Goal: Task Accomplishment & Management: Use online tool/utility

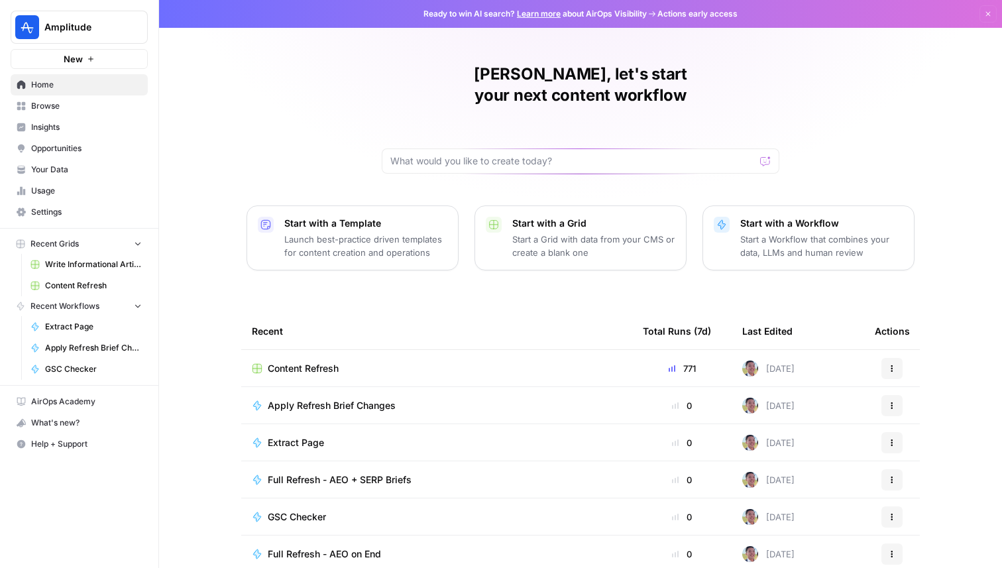
click at [104, 36] on button "Amplitude" at bounding box center [79, 27] width 137 height 33
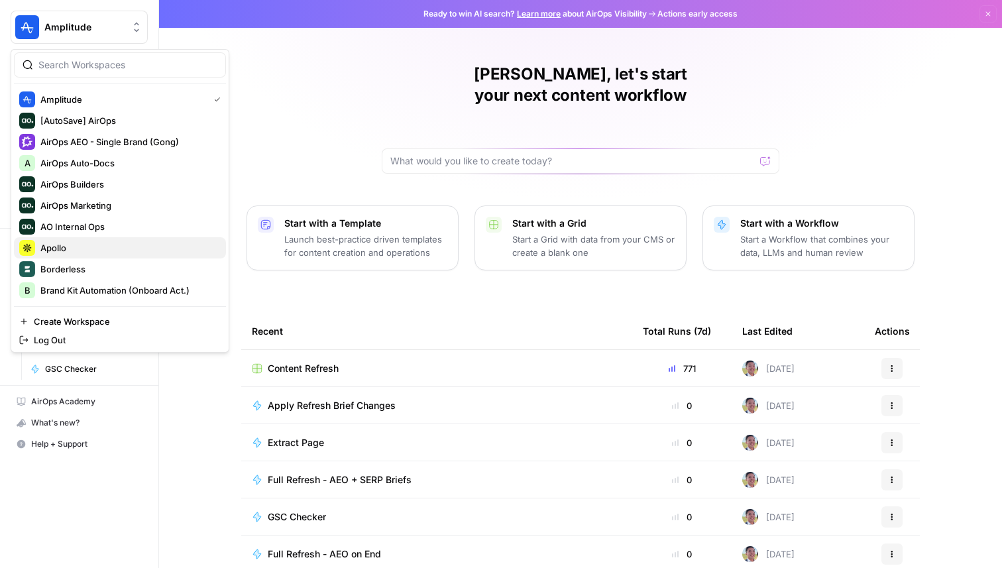
click at [70, 245] on span "Apollo" at bounding box center [127, 247] width 175 height 13
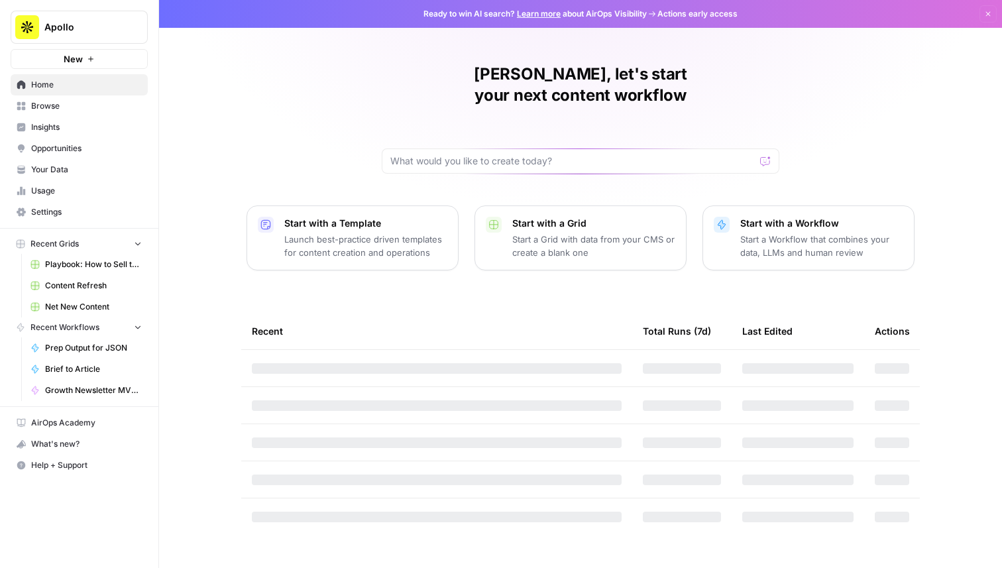
click at [81, 131] on span "Insights" at bounding box center [86, 127] width 111 height 12
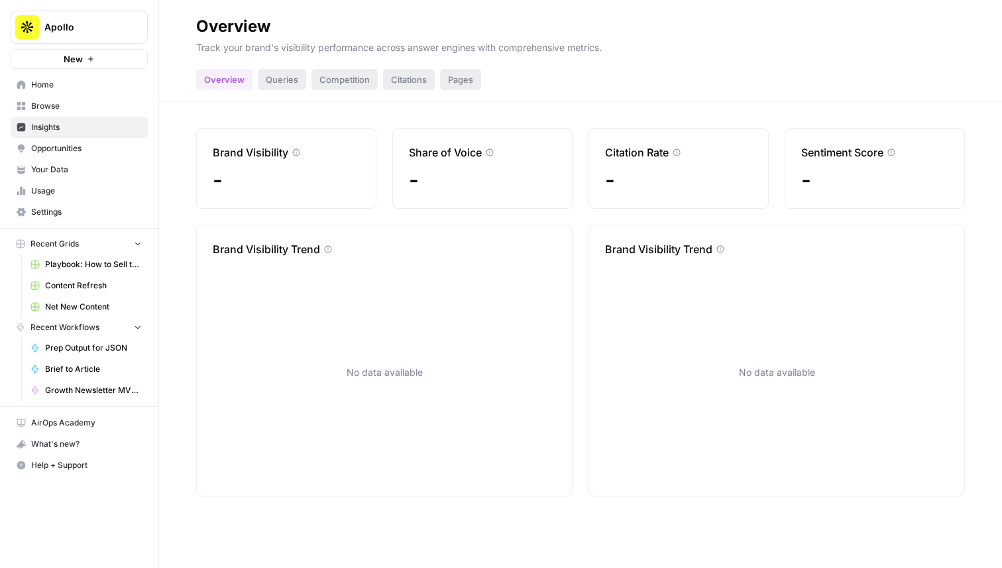
click at [93, 154] on span "Opportunities" at bounding box center [86, 148] width 111 height 12
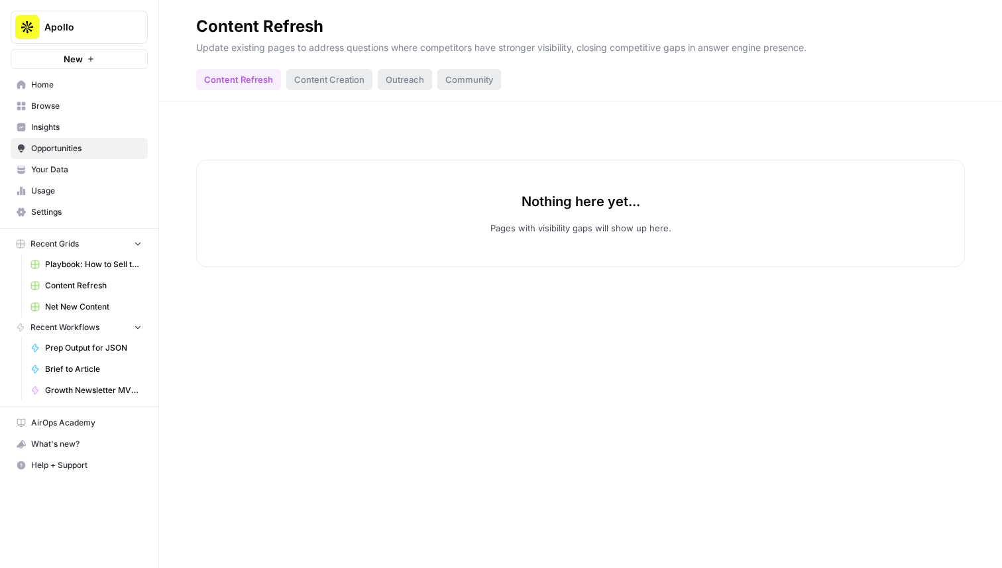
click at [89, 134] on link "Insights" at bounding box center [79, 127] width 137 height 21
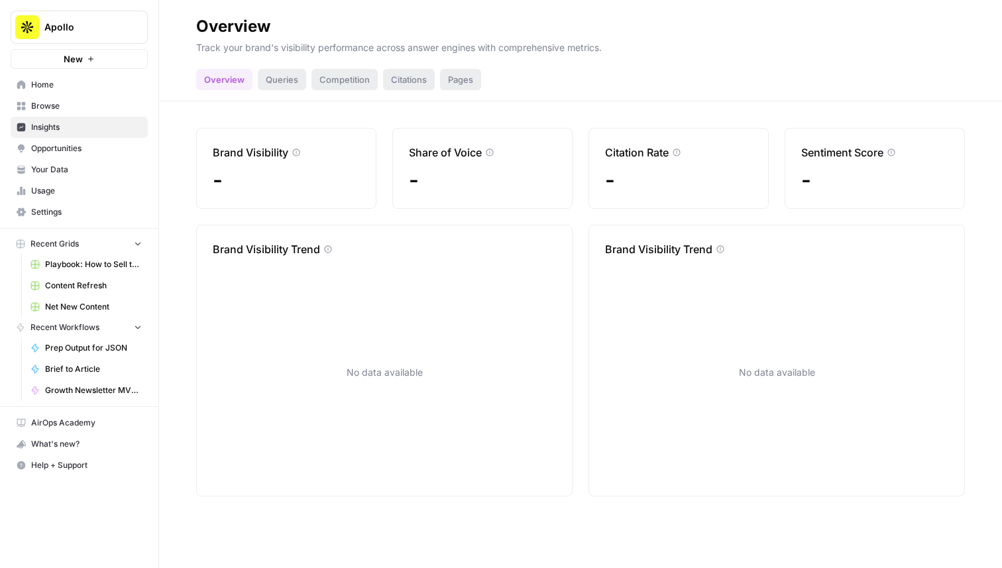
click at [96, 152] on span "Opportunities" at bounding box center [86, 148] width 111 height 12
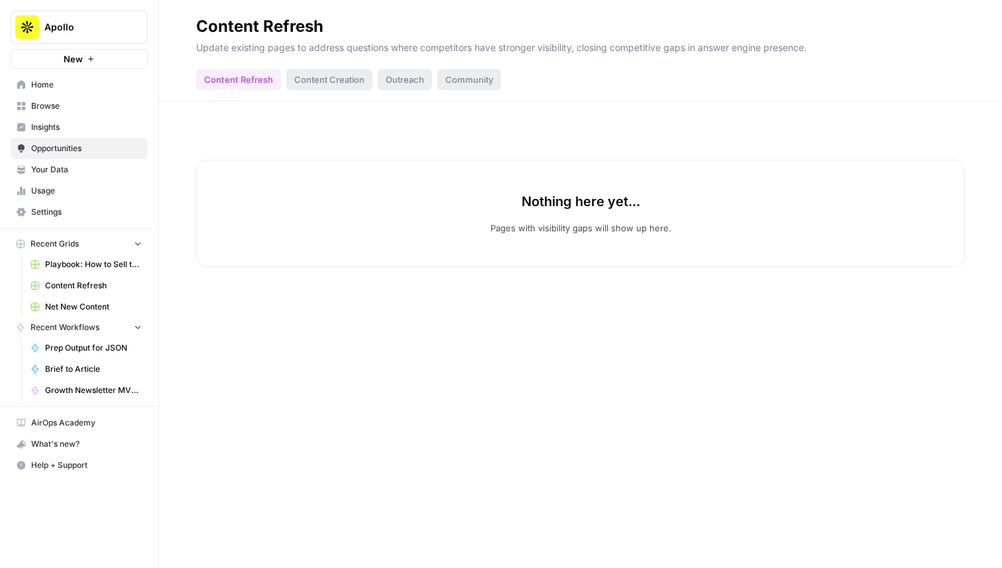
click at [89, 123] on span "Insights" at bounding box center [86, 127] width 111 height 12
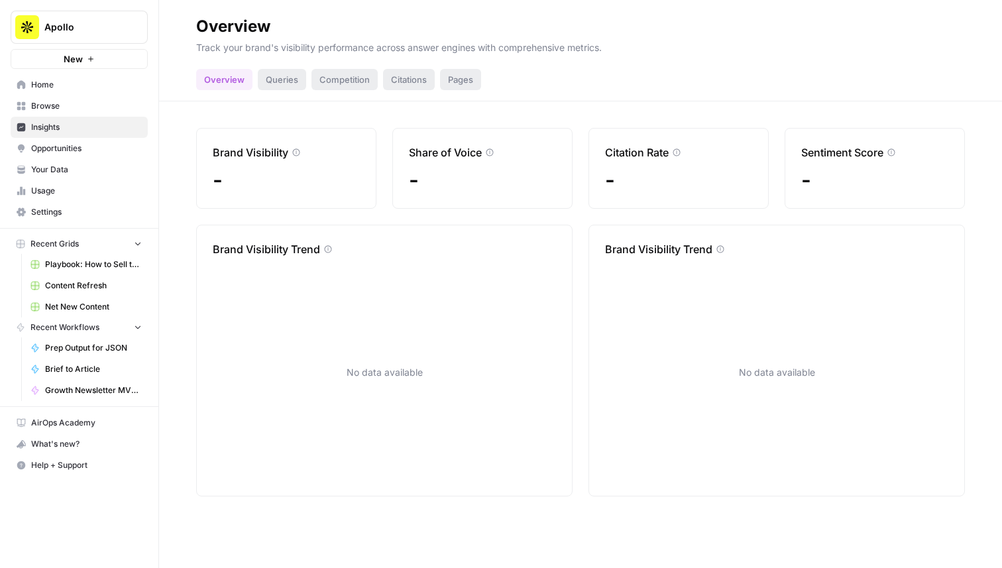
click at [96, 140] on link "Opportunities" at bounding box center [79, 148] width 137 height 21
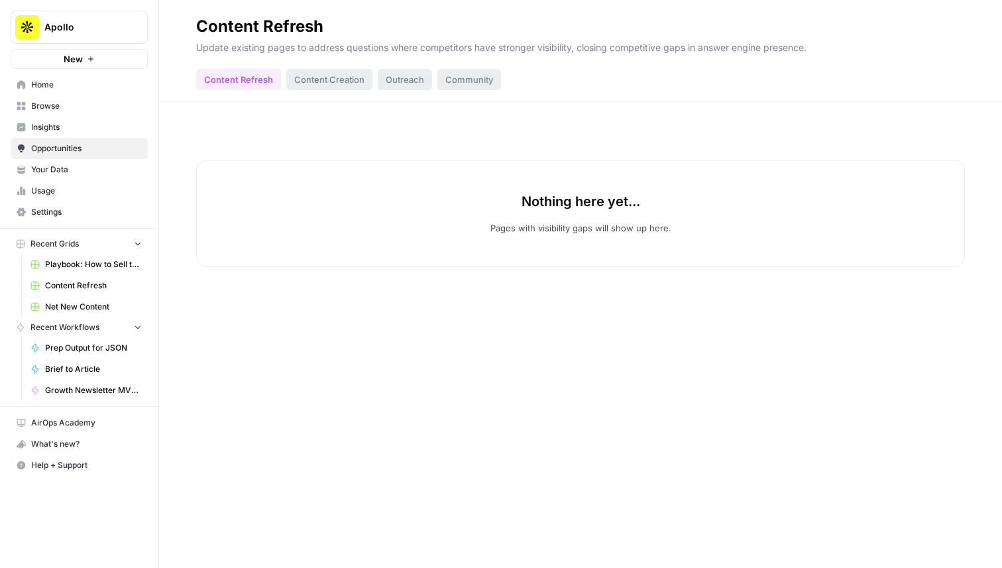
click at [98, 117] on link "Insights" at bounding box center [79, 127] width 137 height 21
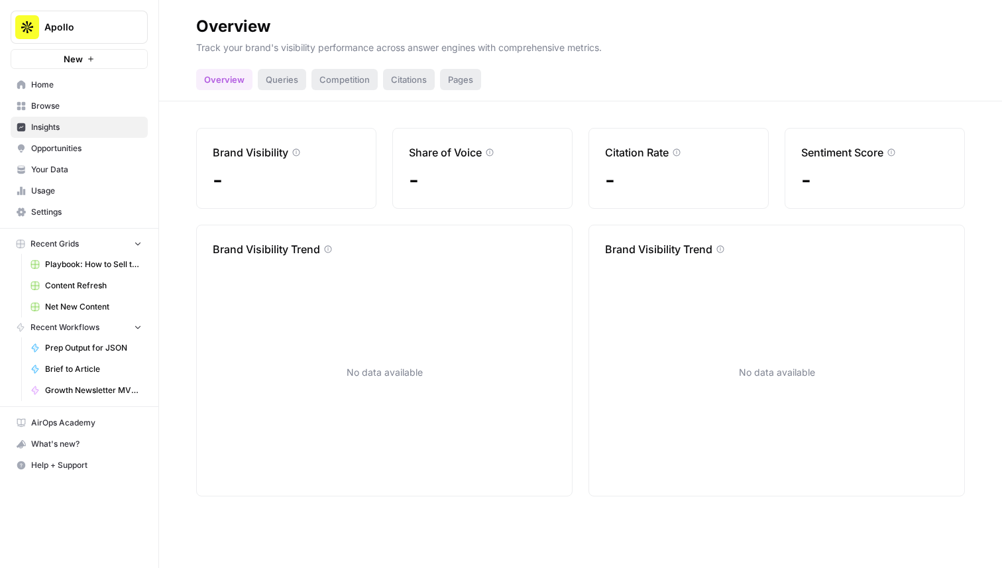
click at [278, 78] on div "Queries" at bounding box center [282, 79] width 48 height 21
click at [94, 148] on span "Opportunities" at bounding box center [86, 148] width 111 height 12
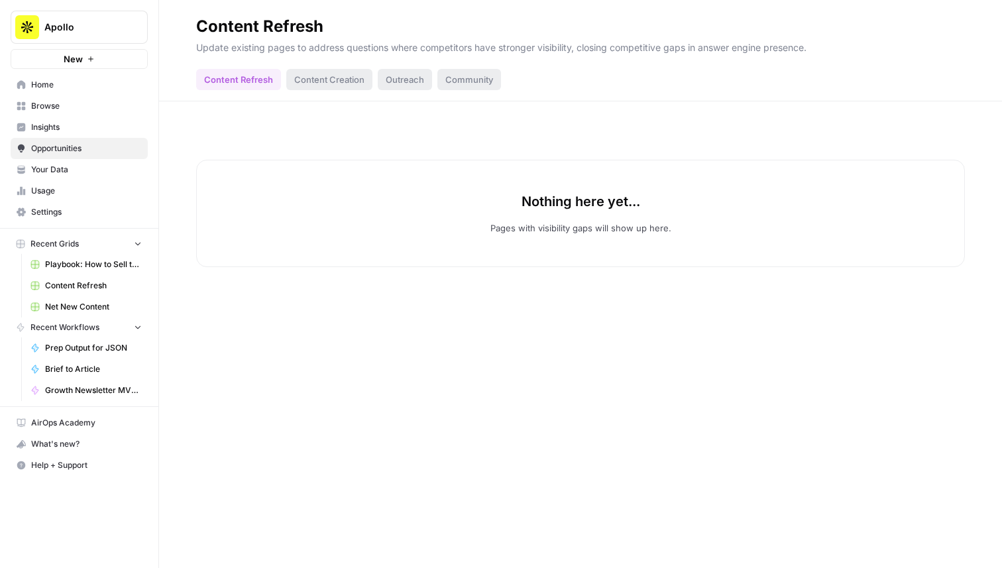
click at [105, 17] on button "Apollo" at bounding box center [79, 27] width 137 height 33
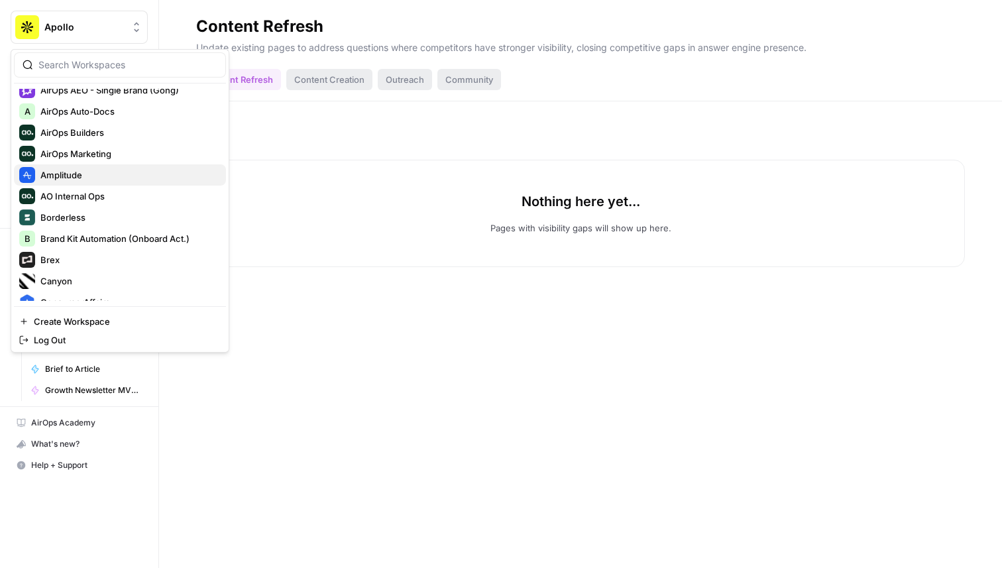
scroll to position [58, 0]
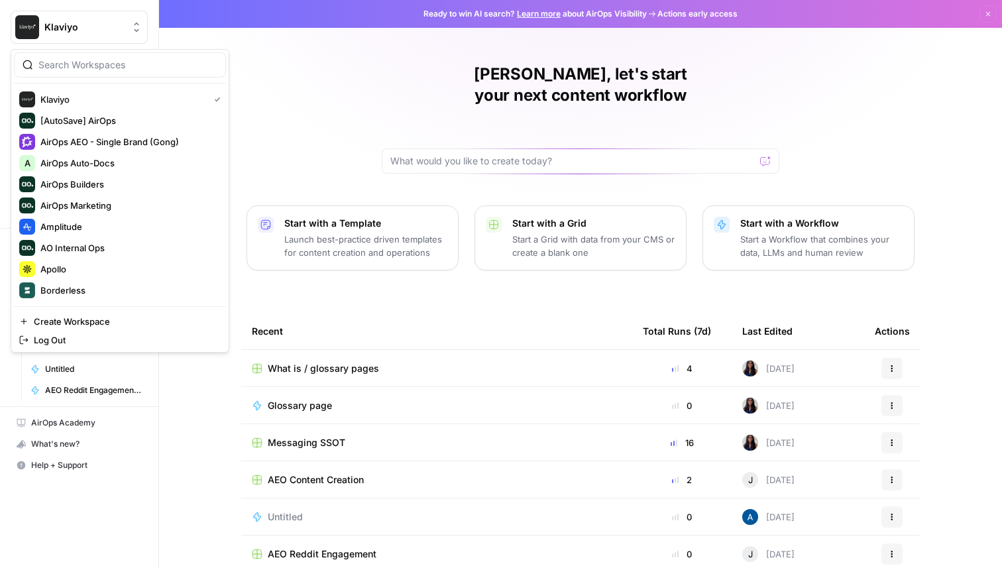
click at [62, 38] on button "Klaviyo" at bounding box center [79, 27] width 137 height 33
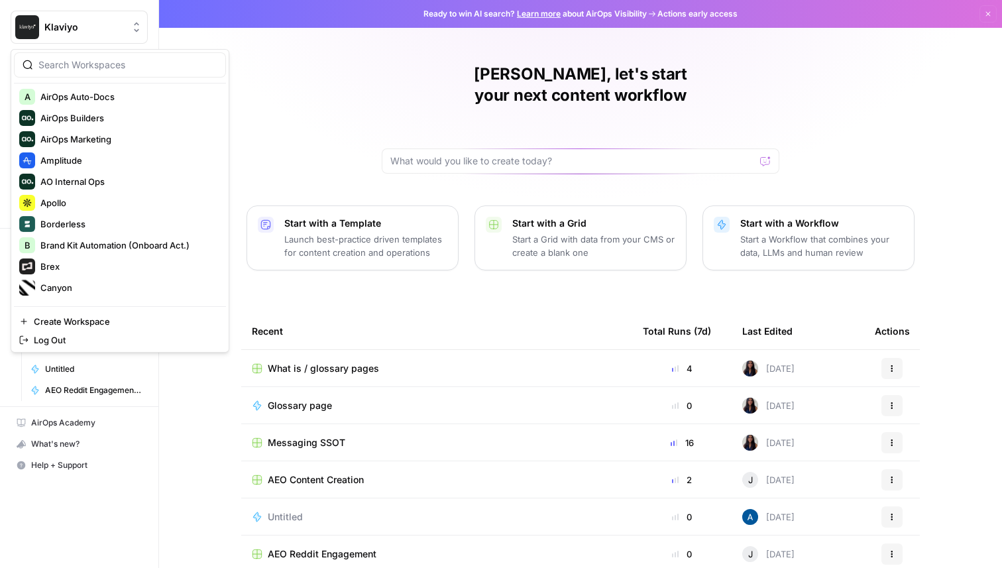
scroll to position [97, 0]
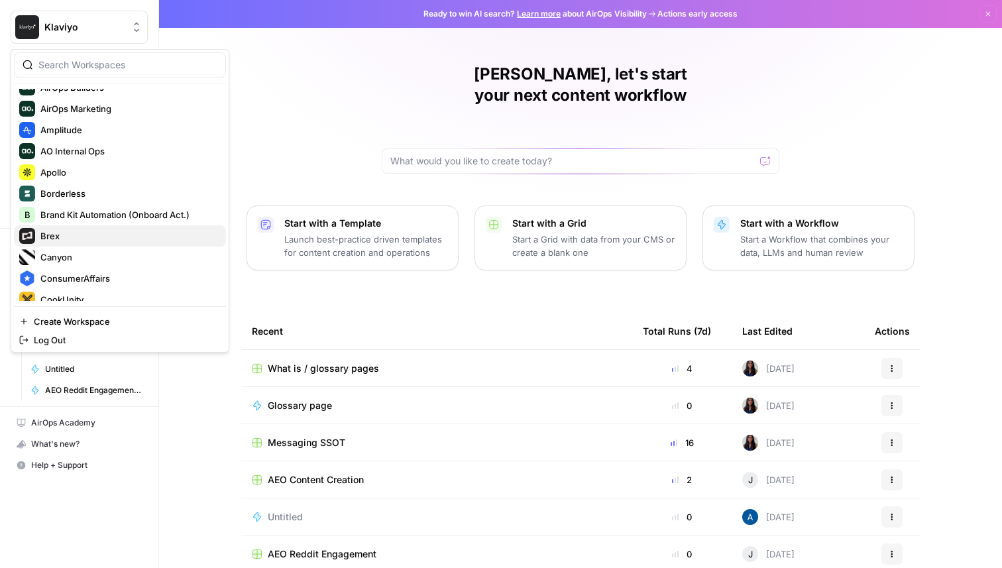
click at [89, 240] on span "Brex" at bounding box center [127, 235] width 175 height 13
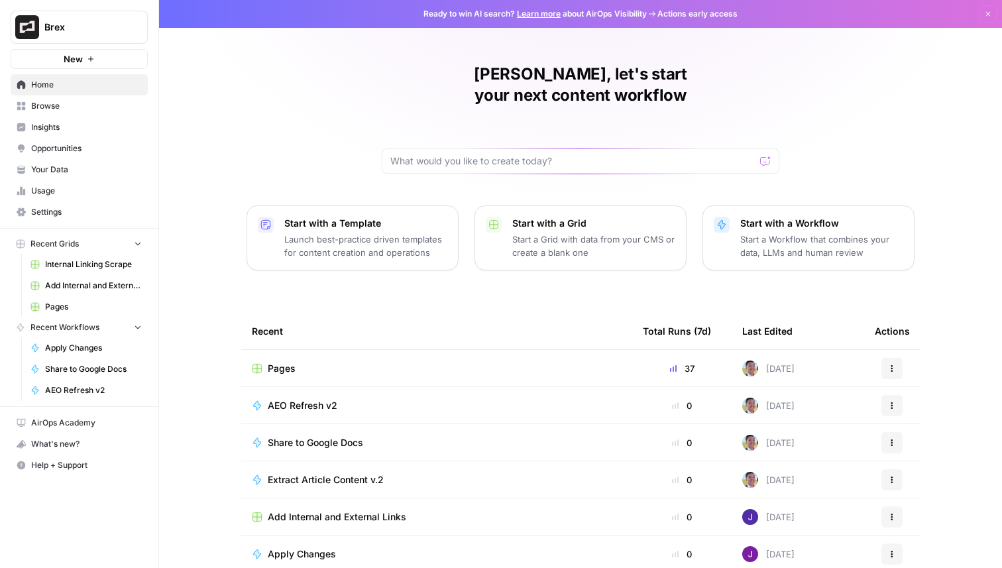
click at [288, 362] on span "Pages" at bounding box center [282, 368] width 28 height 13
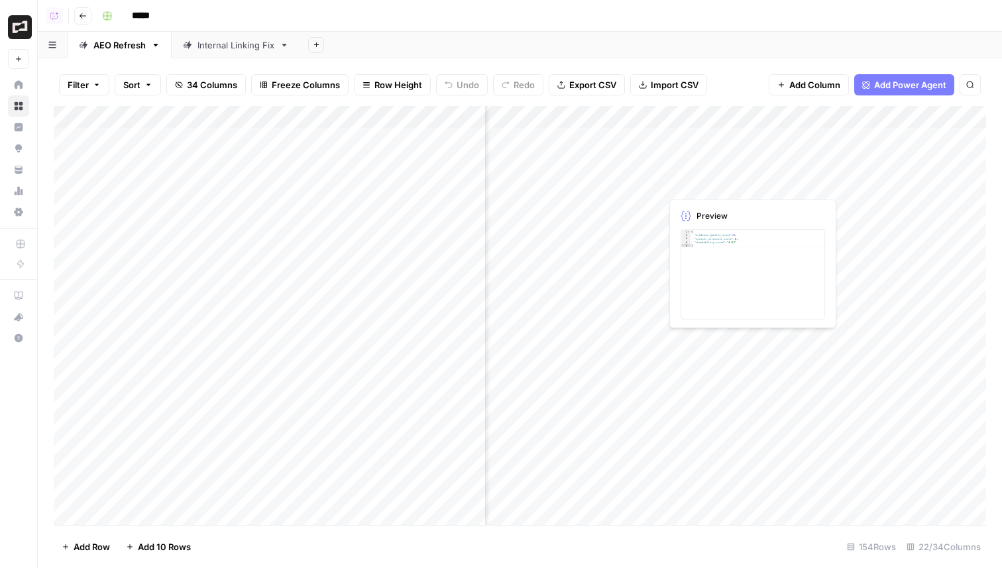
scroll to position [0, 891]
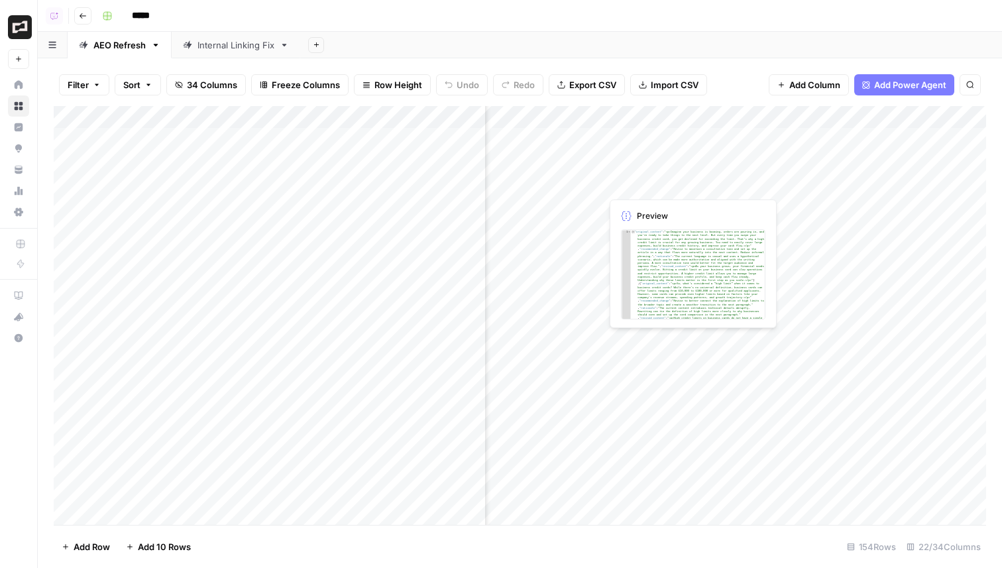
click at [657, 178] on div "Add Column" at bounding box center [520, 315] width 932 height 419
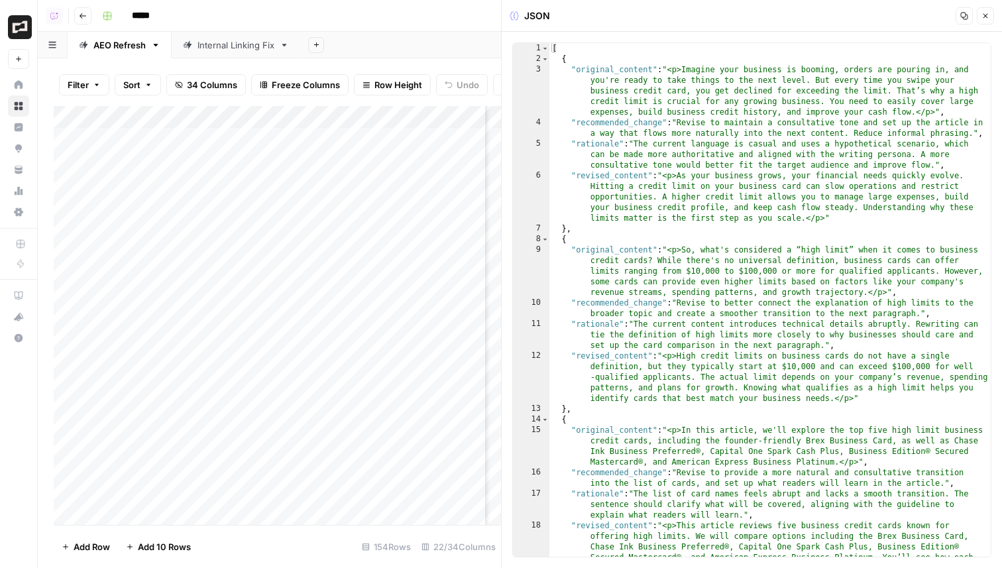
click at [986, 21] on button "Close" at bounding box center [985, 15] width 17 height 17
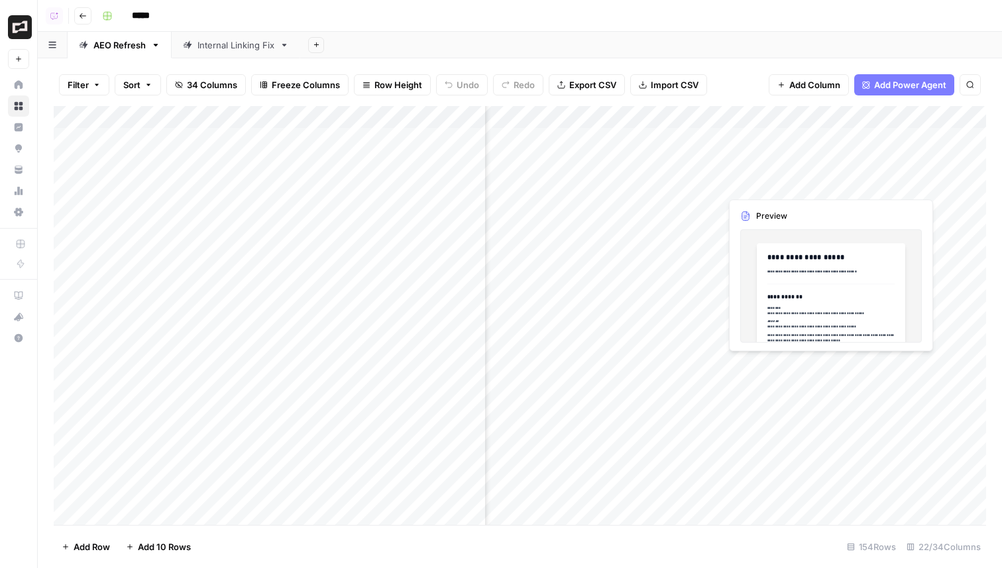
click at [750, 185] on div "Add Column" at bounding box center [520, 315] width 932 height 419
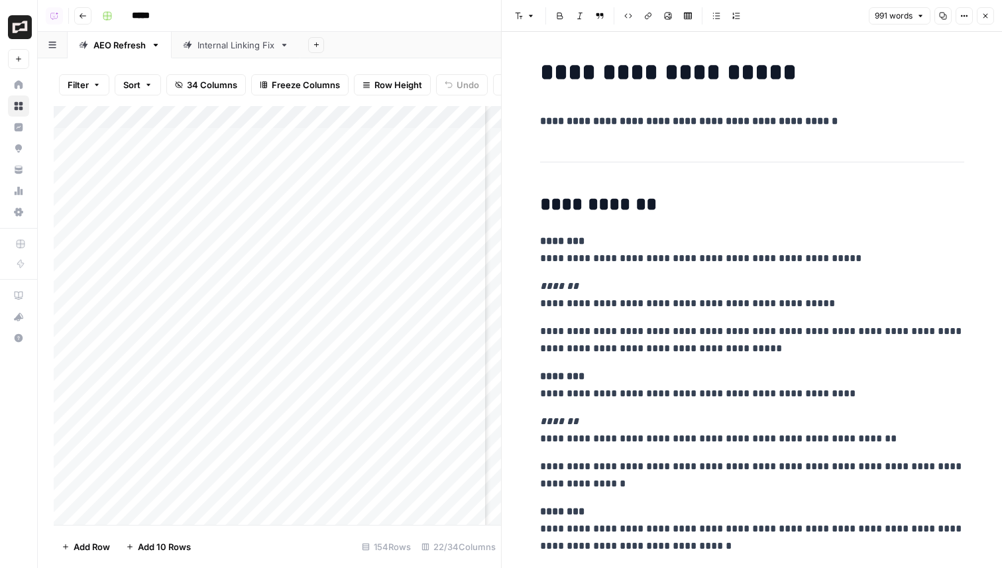
click at [648, 213] on h2 "**********" at bounding box center [752, 204] width 424 height 21
click at [981, 16] on icon "button" at bounding box center [985, 16] width 8 height 8
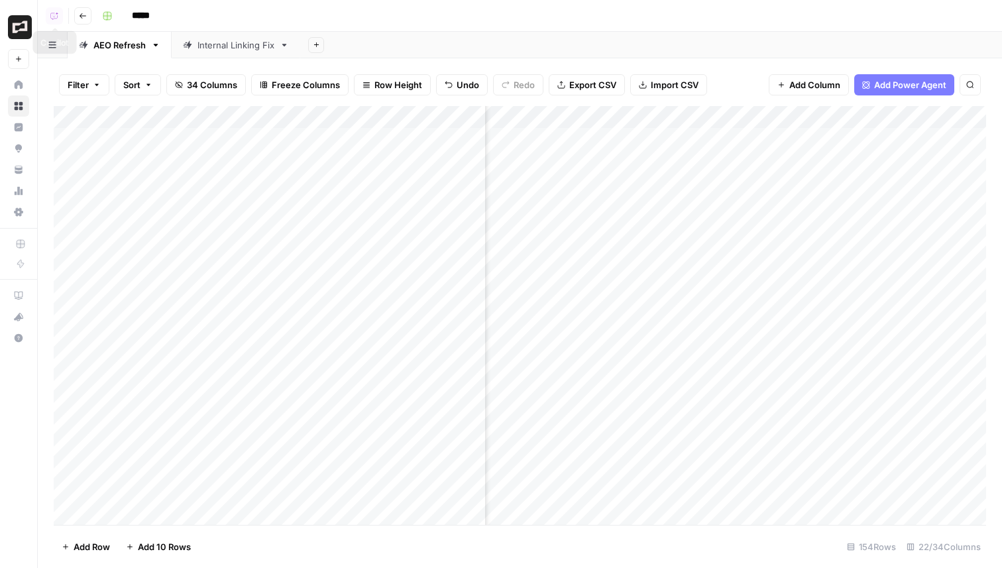
click at [81, 23] on button "Go back" at bounding box center [82, 15] width 17 height 17
